Goal: Task Accomplishment & Management: Use online tool/utility

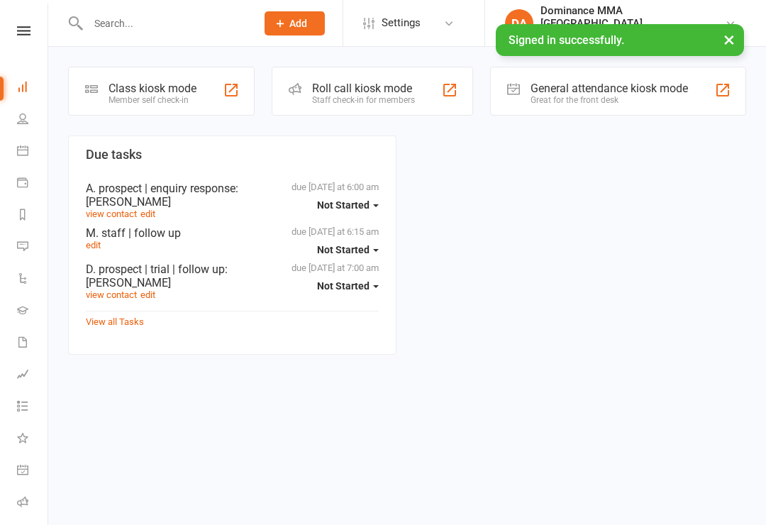
click at [167, 76] on div "Class kiosk mode Member self check-in" at bounding box center [161, 91] width 186 height 49
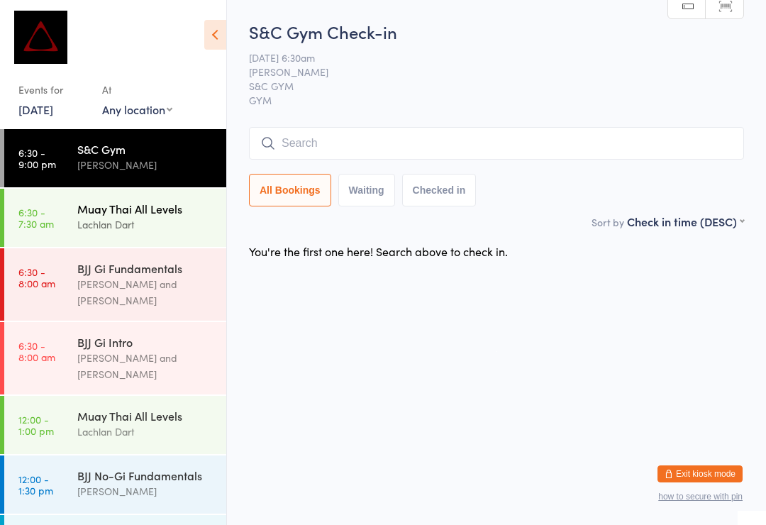
click at [148, 203] on div "Muay Thai All Levels" at bounding box center [145, 209] width 137 height 16
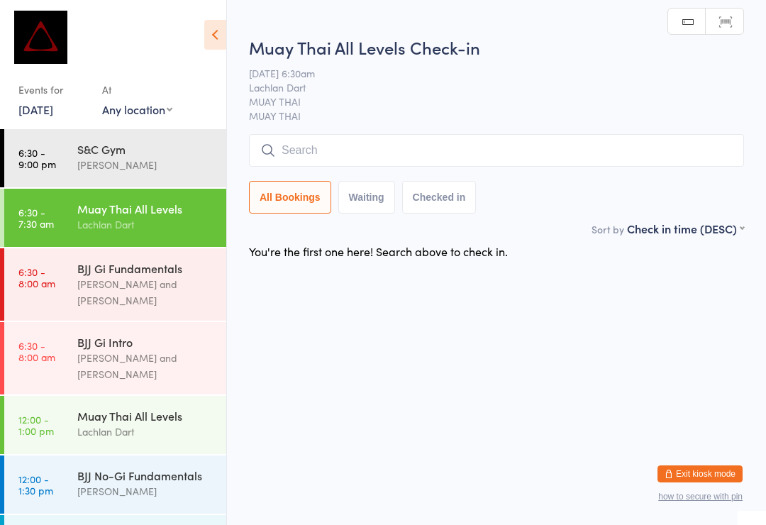
click at [399, 145] on input "search" at bounding box center [496, 150] width 495 height 33
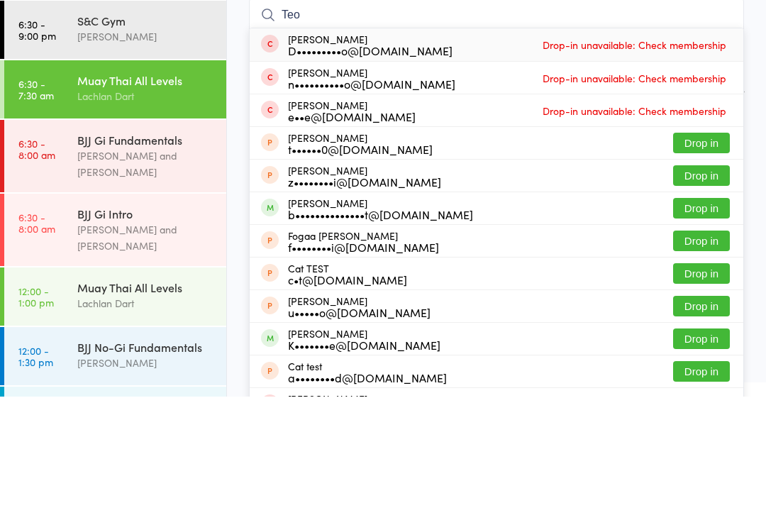
type input "Teo"
click at [713, 326] on button "Drop in" at bounding box center [701, 336] width 57 height 21
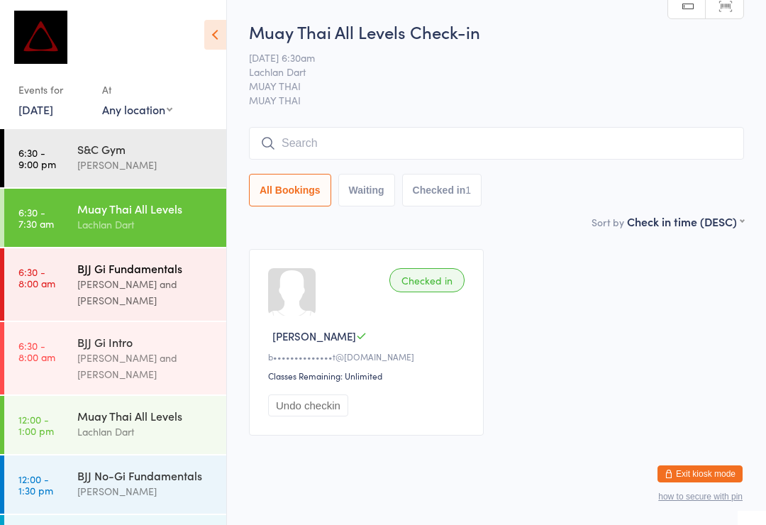
click at [130, 273] on div "BJJ Gi Fundamentals" at bounding box center [145, 268] width 137 height 16
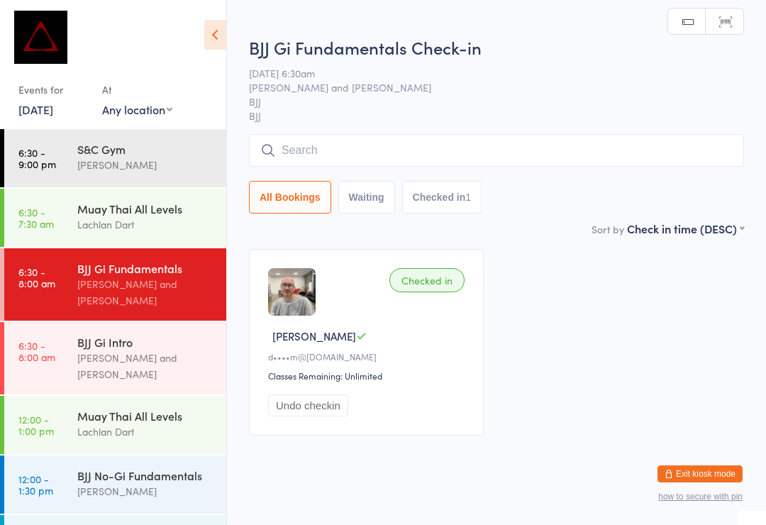
click at [572, 165] on input "search" at bounding box center [496, 150] width 495 height 33
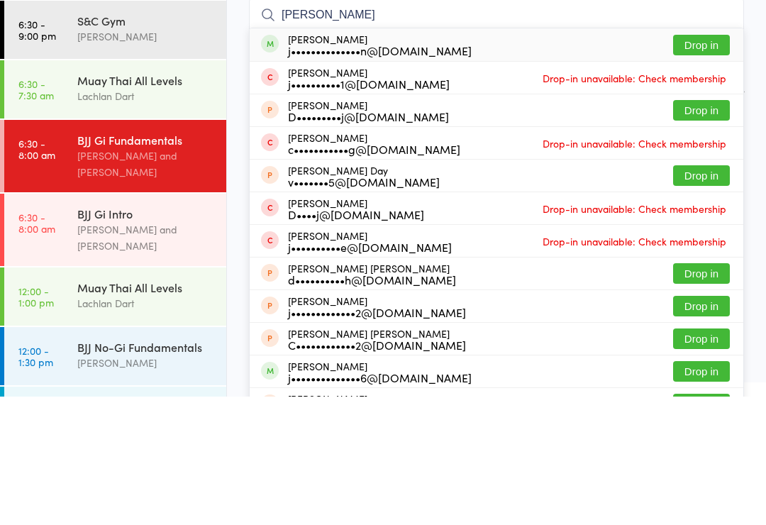
type input "[PERSON_NAME]"
click at [708, 163] on button "Drop in" at bounding box center [701, 173] width 57 height 21
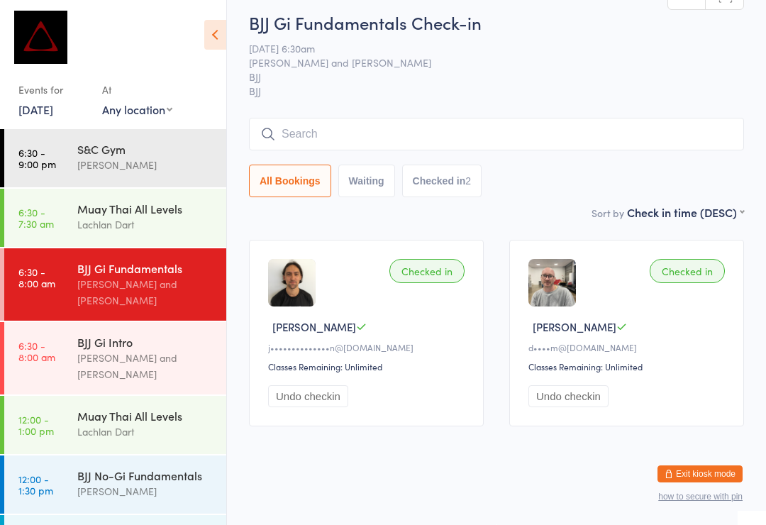
click at [178, 277] on div "[PERSON_NAME] and [PERSON_NAME]" at bounding box center [145, 292] width 137 height 33
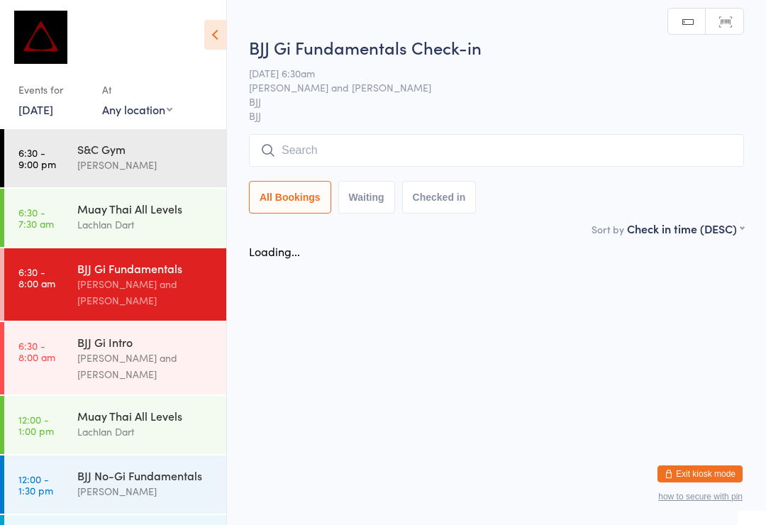
scroll to position [0, 0]
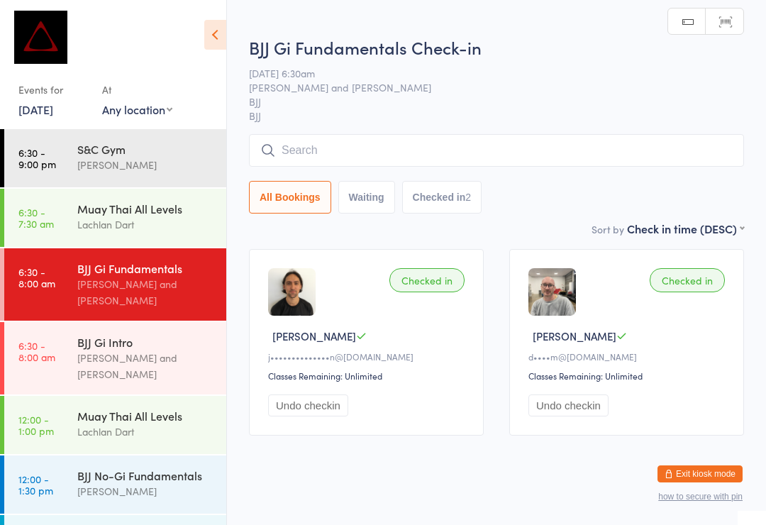
click at [473, 155] on input "search" at bounding box center [496, 150] width 495 height 33
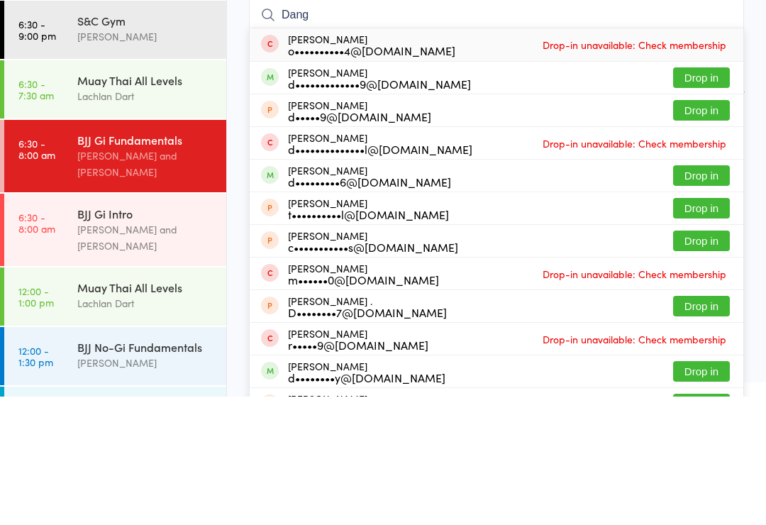
type input "Dang"
click at [704, 196] on button "Drop in" at bounding box center [701, 206] width 57 height 21
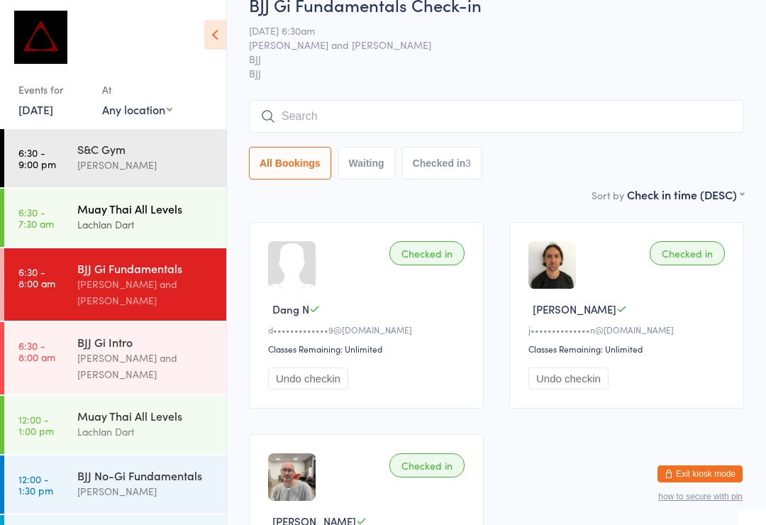
click at [66, 207] on link "6:30 - 7:30 am Muay Thai All Levels Lachlan Dart" at bounding box center [115, 218] width 222 height 58
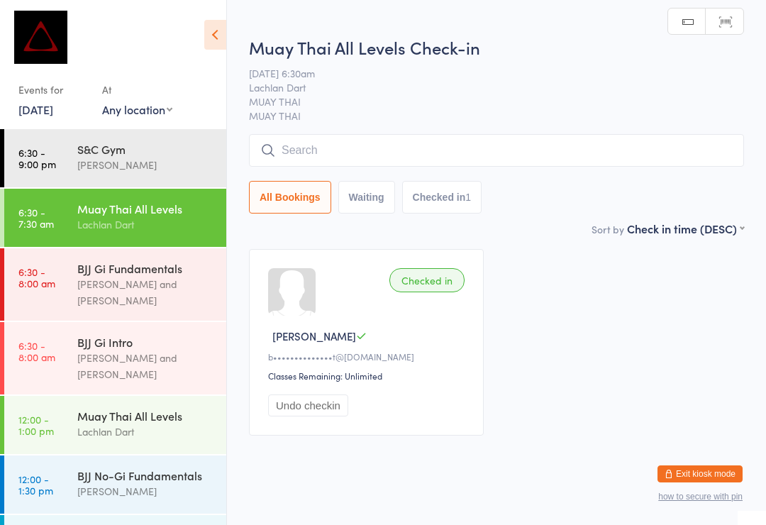
click at [315, 157] on input "search" at bounding box center [496, 150] width 495 height 33
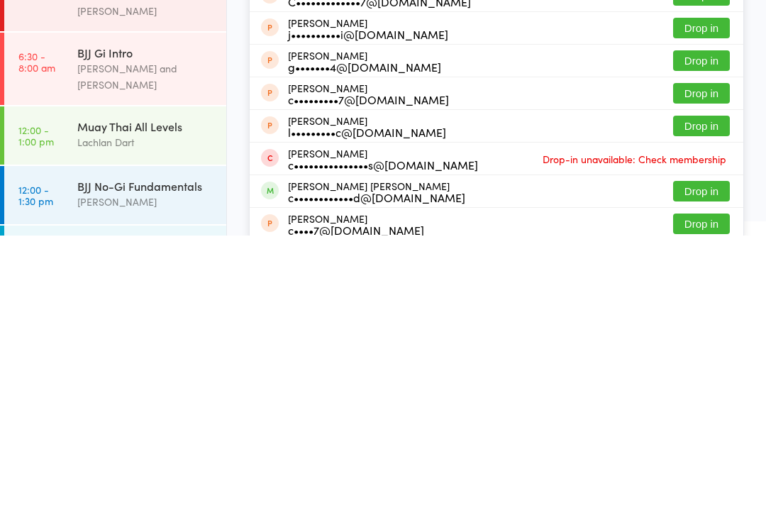
scroll to position [123, 0]
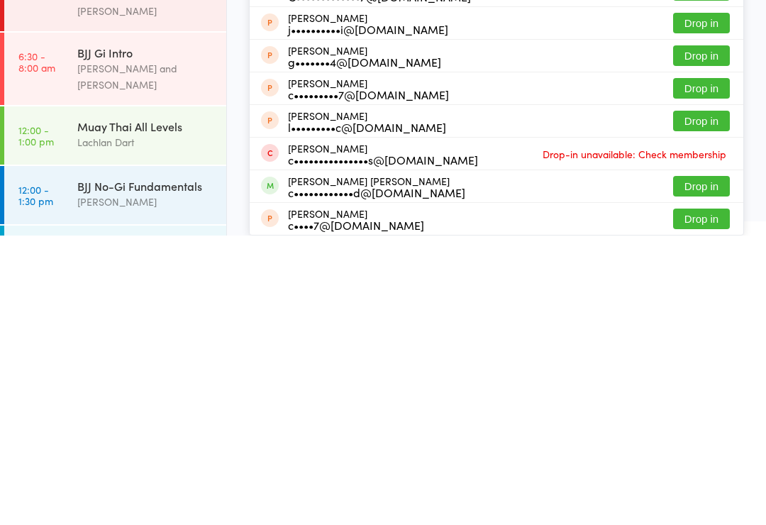
type input "[PERSON_NAME]"
click at [702, 465] on button "Drop in" at bounding box center [701, 475] width 57 height 21
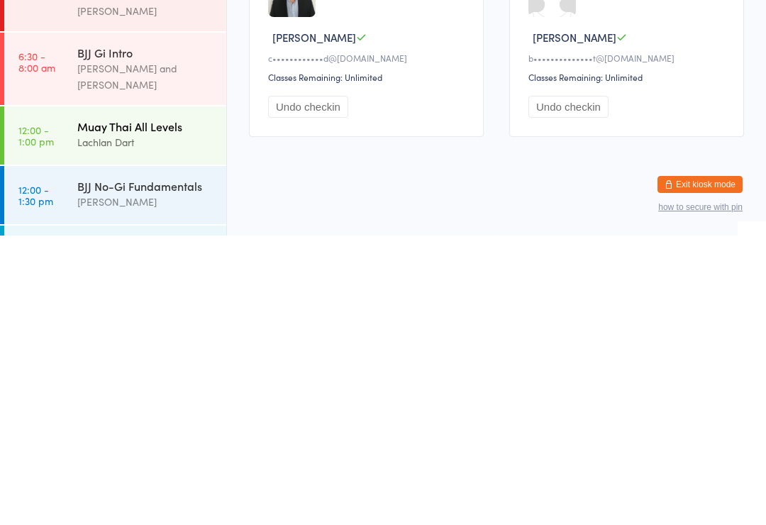
click at [143, 423] on div "Lachlan Dart" at bounding box center [145, 431] width 137 height 16
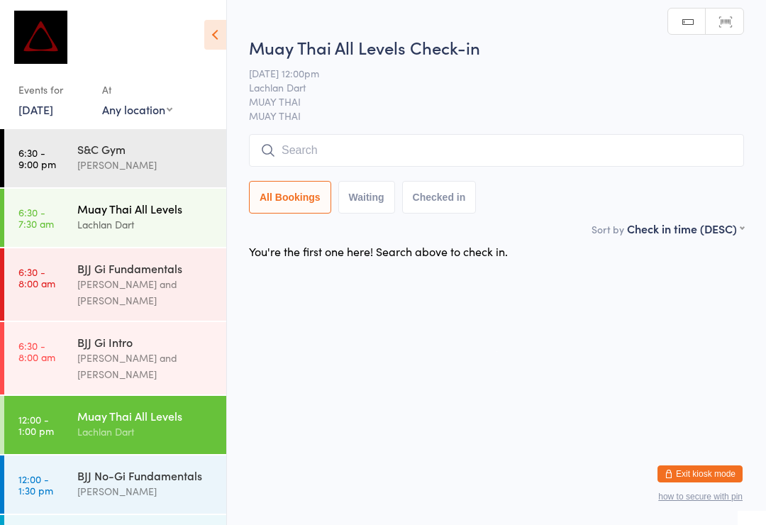
click at [150, 218] on div "Lachlan Dart" at bounding box center [145, 224] width 137 height 16
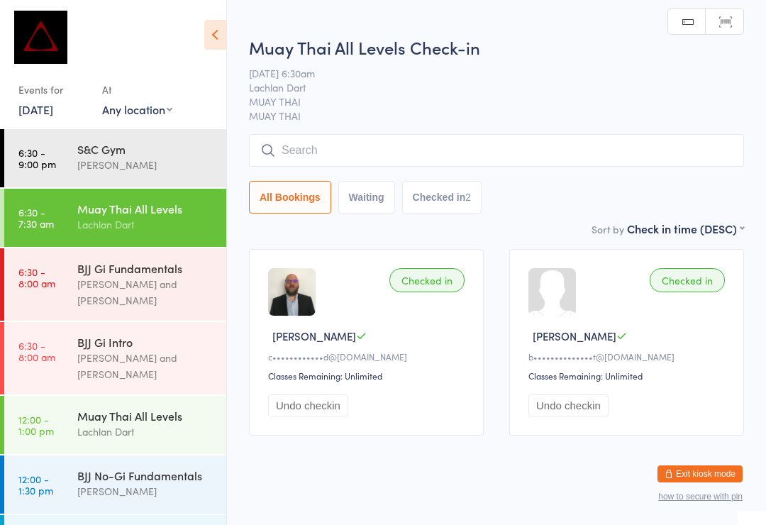
click at [331, 150] on input "search" at bounding box center [496, 150] width 495 height 33
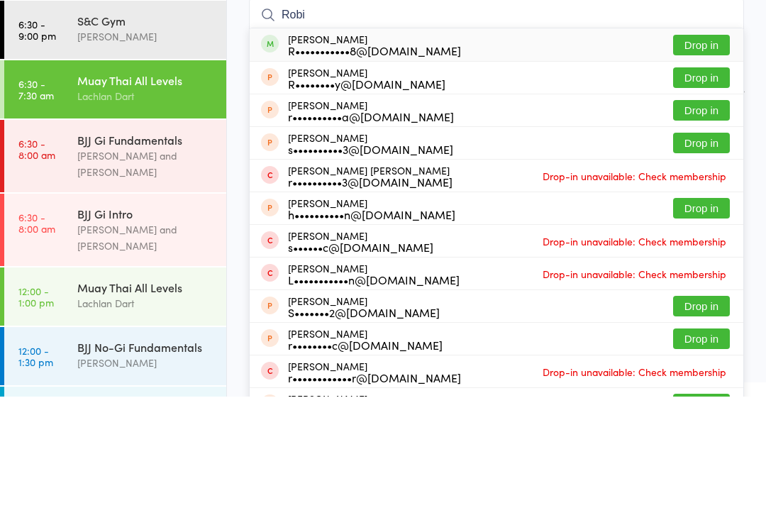
type input "Robi"
click at [717, 163] on button "Drop in" at bounding box center [701, 173] width 57 height 21
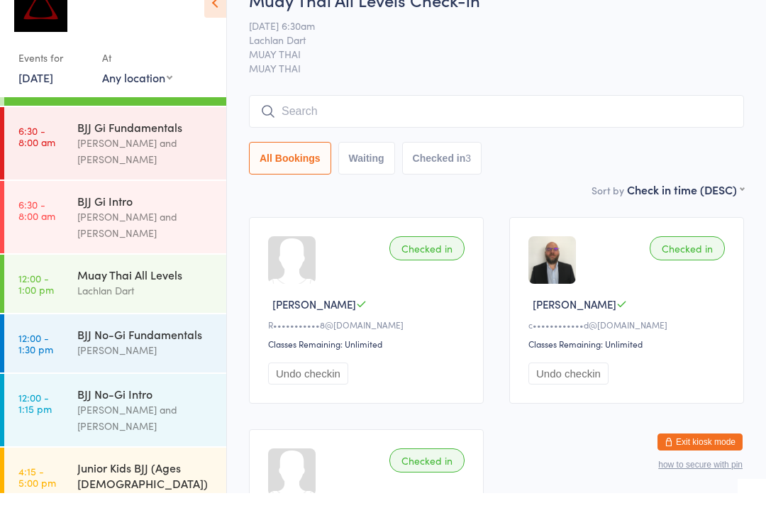
scroll to position [105, 0]
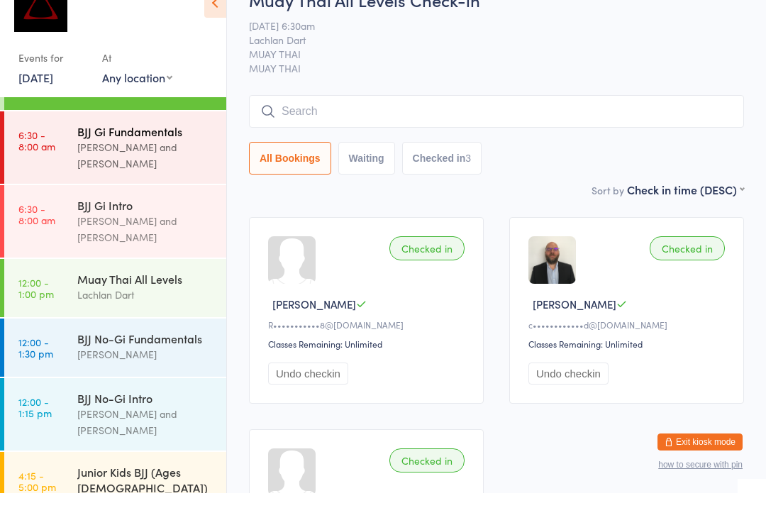
click at [69, 153] on link "6:30 - 8:00 am BJJ Gi Fundamentals [PERSON_NAME] and [PERSON_NAME]" at bounding box center [115, 179] width 222 height 72
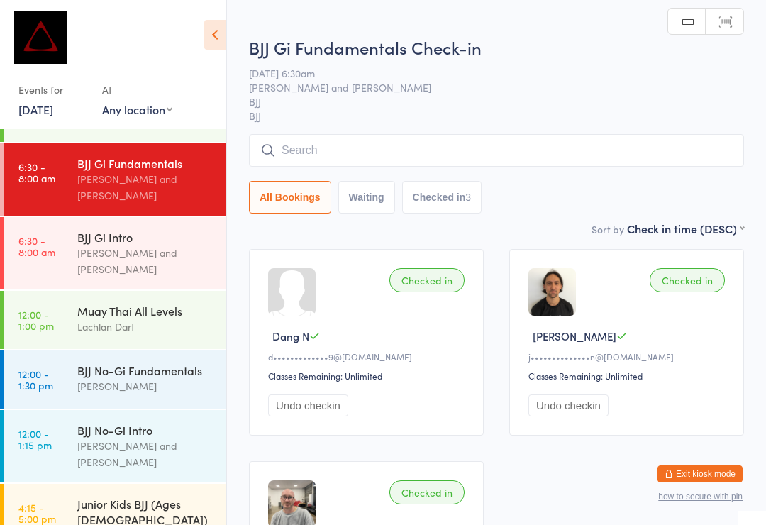
click at [326, 155] on input "search" at bounding box center [496, 150] width 495 height 33
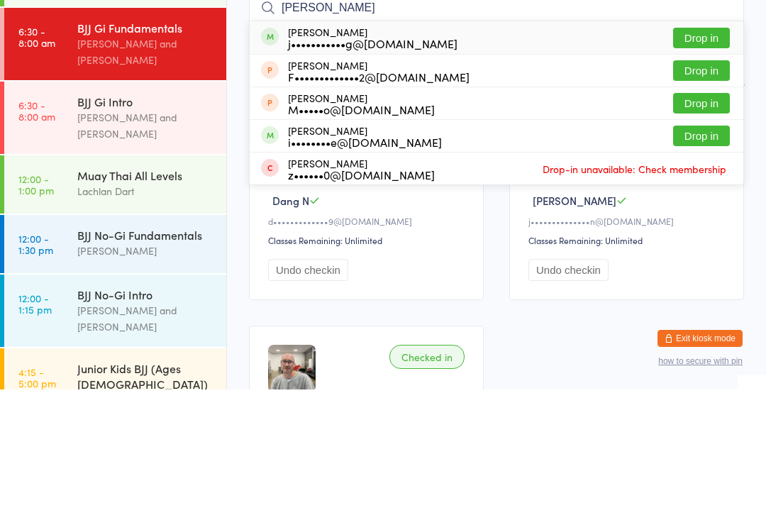
type input "[PERSON_NAME]"
click at [686, 163] on button "Drop in" at bounding box center [701, 173] width 57 height 21
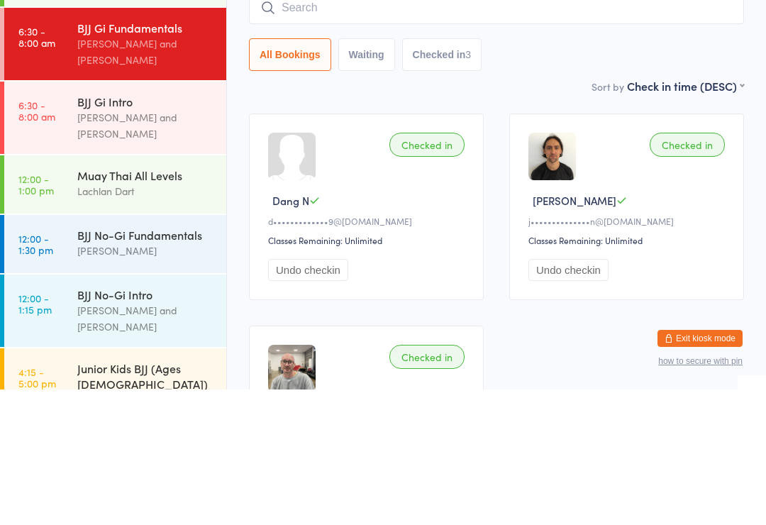
scroll to position [135, 0]
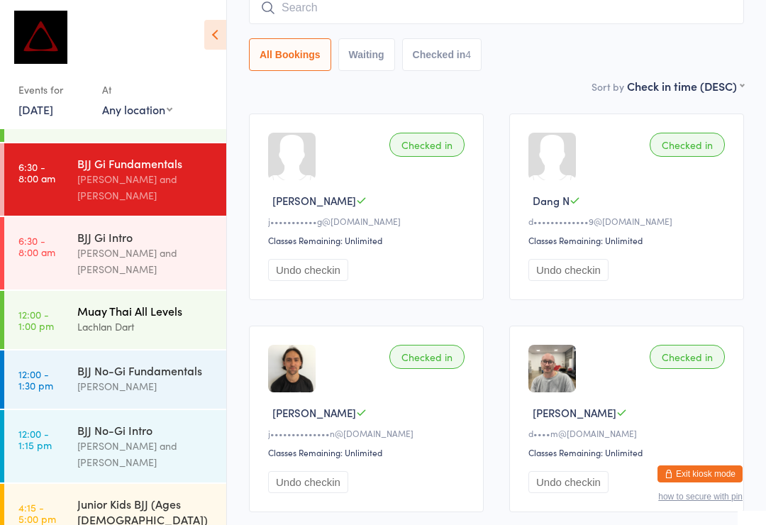
click at [40, 308] on time "12:00 - 1:00 pm" at bounding box center [35, 319] width 35 height 23
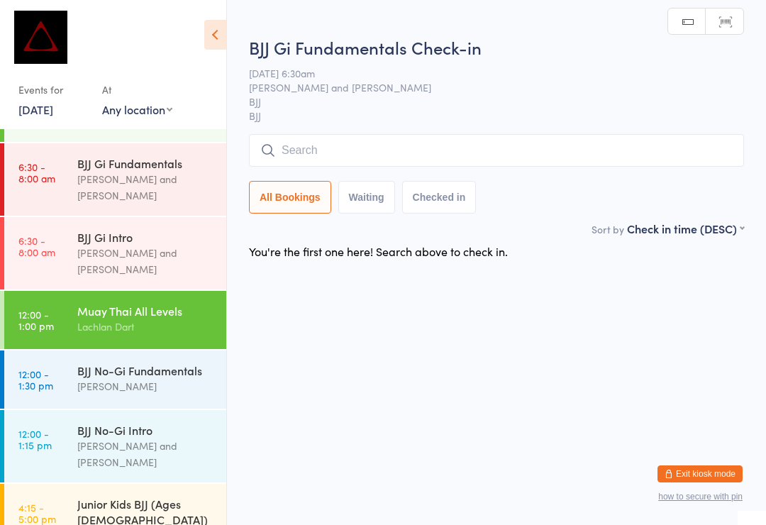
click at [290, 163] on input "search" at bounding box center [496, 150] width 495 height 33
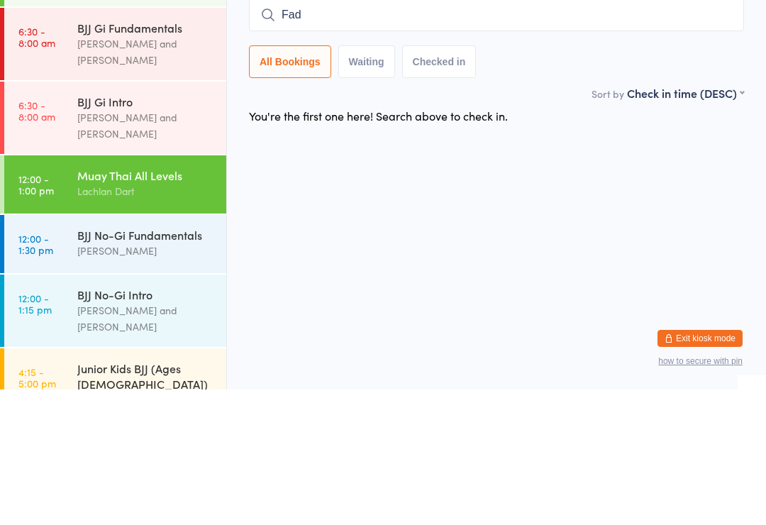
type input "[PERSON_NAME]"
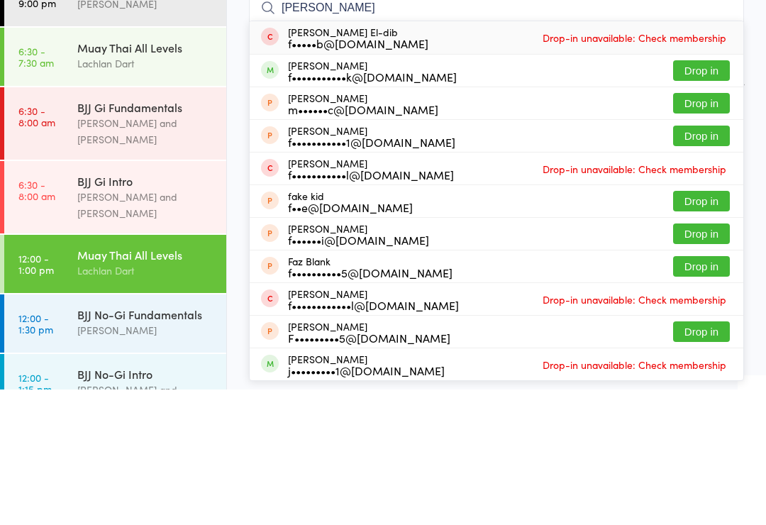
scroll to position [26, 0]
click at [67, 162] on link "6:30 - 7:30 am Muay Thai All Levels Lachlan Dart" at bounding box center [115, 191] width 222 height 58
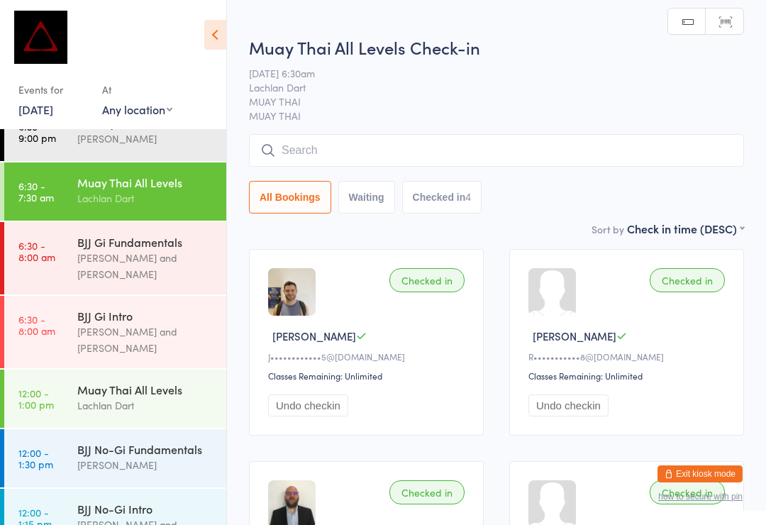
click at [301, 163] on input "search" at bounding box center [496, 150] width 495 height 33
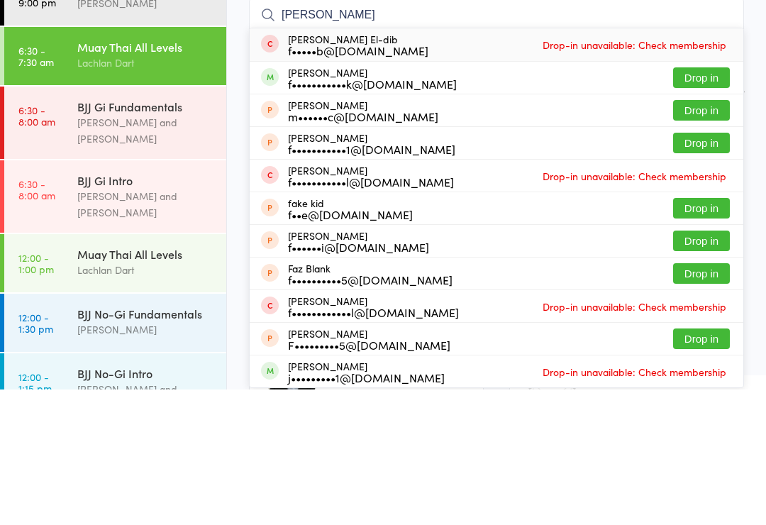
type input "[PERSON_NAME]"
click at [688, 203] on button "Drop in" at bounding box center [701, 213] width 57 height 21
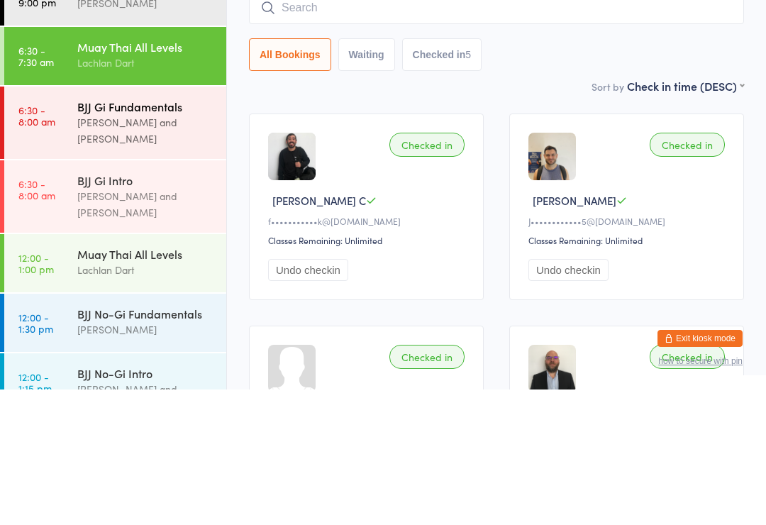
click at [164, 250] on div "[PERSON_NAME] and [PERSON_NAME]" at bounding box center [145, 266] width 137 height 33
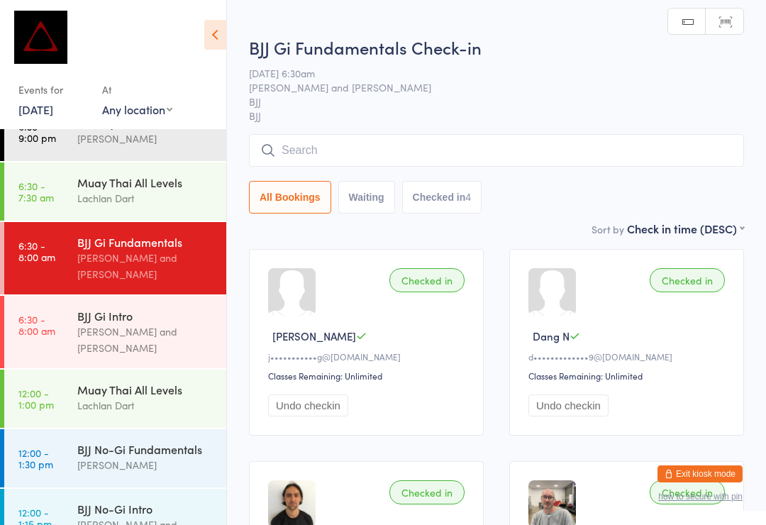
click at [447, 157] on input "search" at bounding box center [496, 150] width 495 height 33
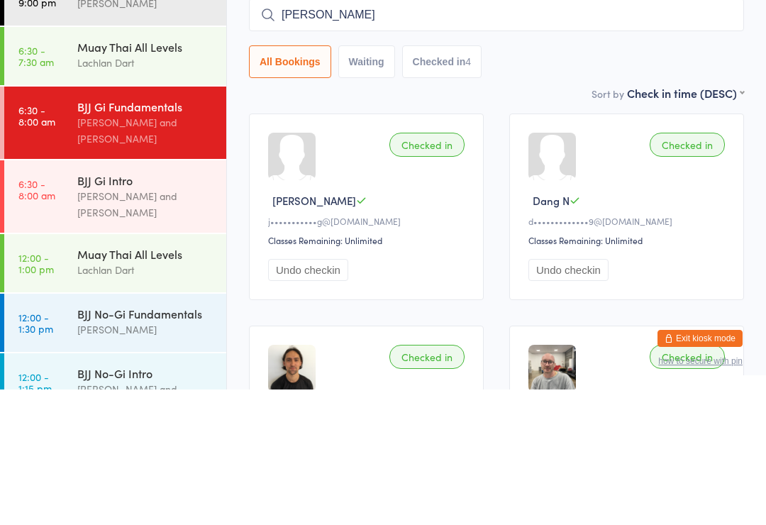
type input "[PERSON_NAME]"
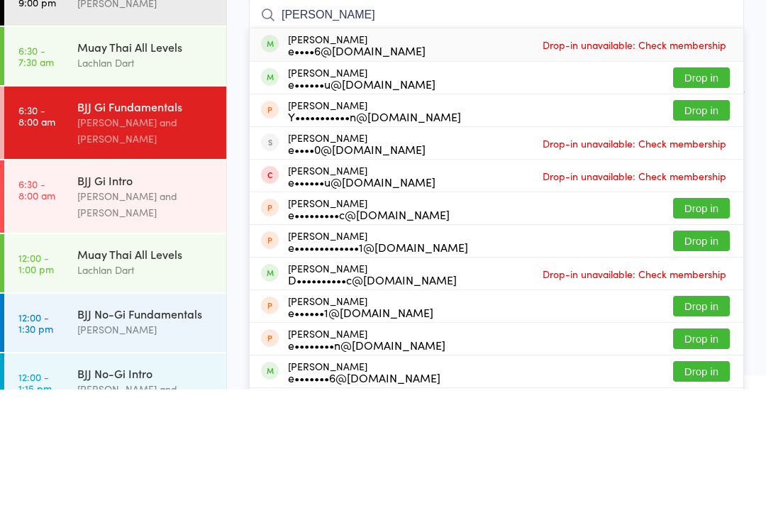
click at [695, 203] on button "Drop in" at bounding box center [701, 213] width 57 height 21
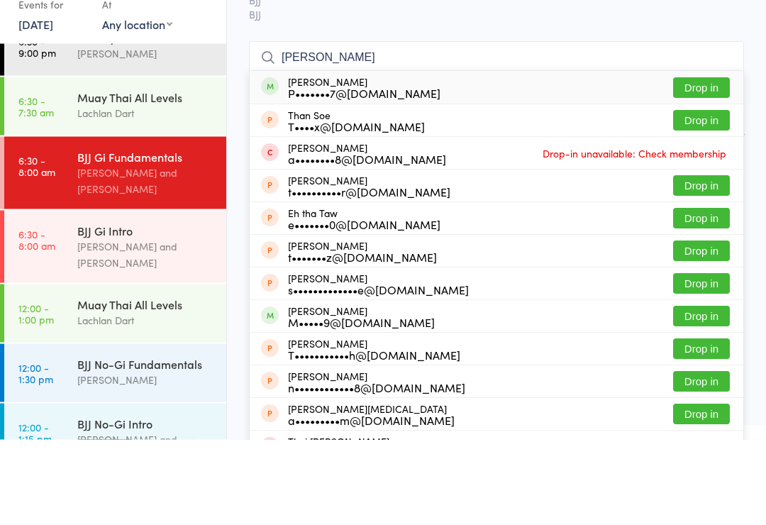
type input "[PERSON_NAME]"
click at [687, 163] on button "Drop in" at bounding box center [701, 173] width 57 height 21
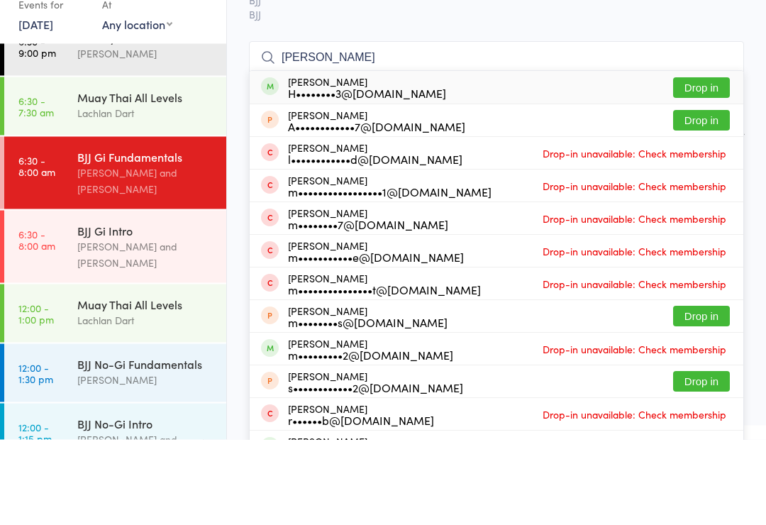
type input "[PERSON_NAME]"
click at [705, 163] on button "Drop in" at bounding box center [701, 173] width 57 height 21
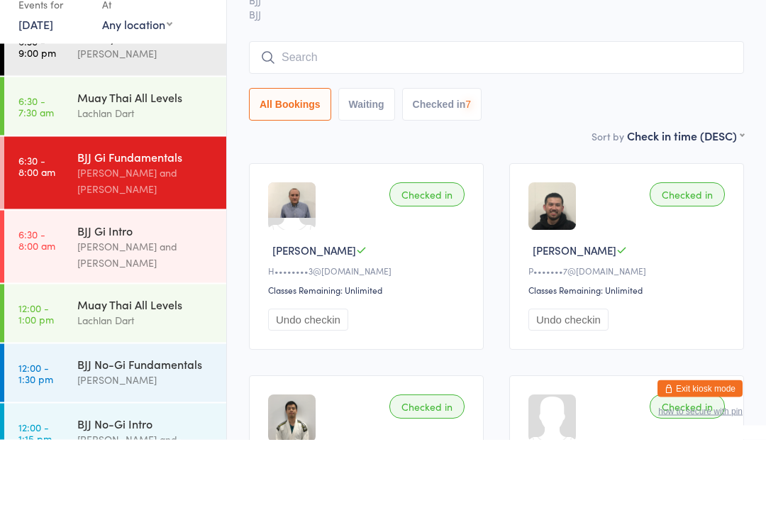
scroll to position [86, 0]
